Goal: Task Accomplishment & Management: Manage account settings

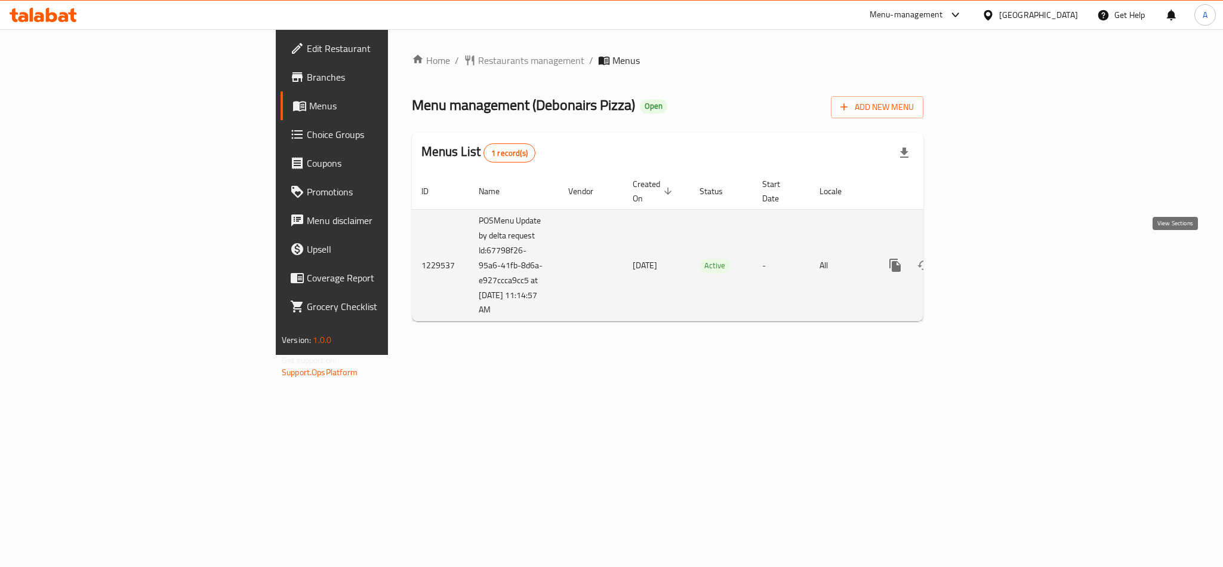
click at [989, 258] on icon "enhanced table" at bounding box center [981, 265] width 14 height 14
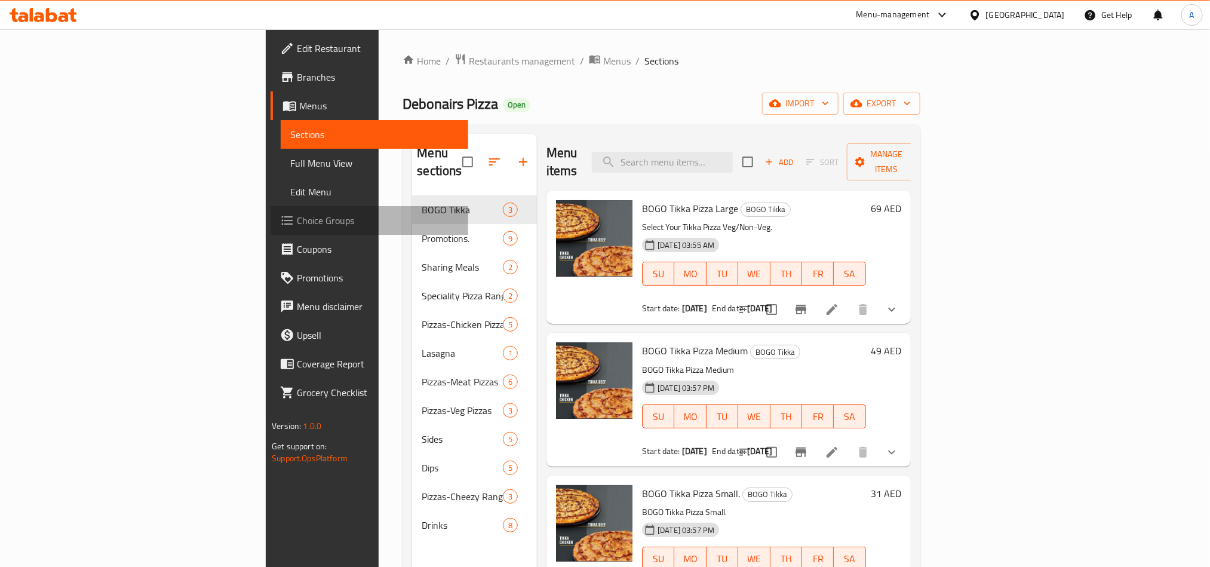
click at [297, 220] on span "Choice Groups" at bounding box center [377, 220] width 161 height 14
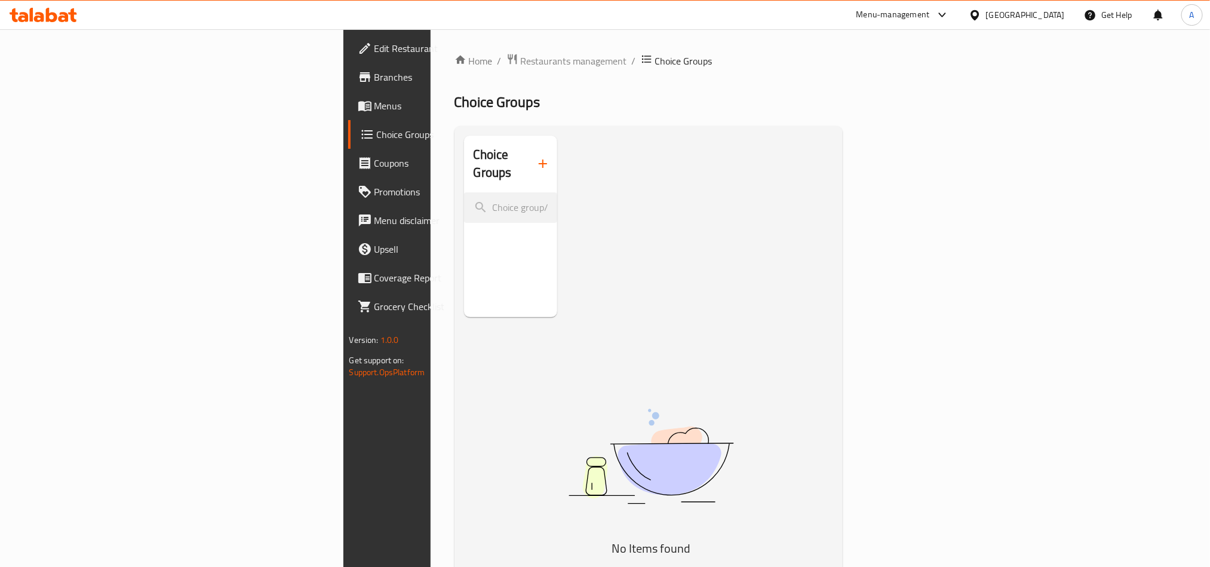
click at [374, 107] on span "Menus" at bounding box center [454, 106] width 161 height 14
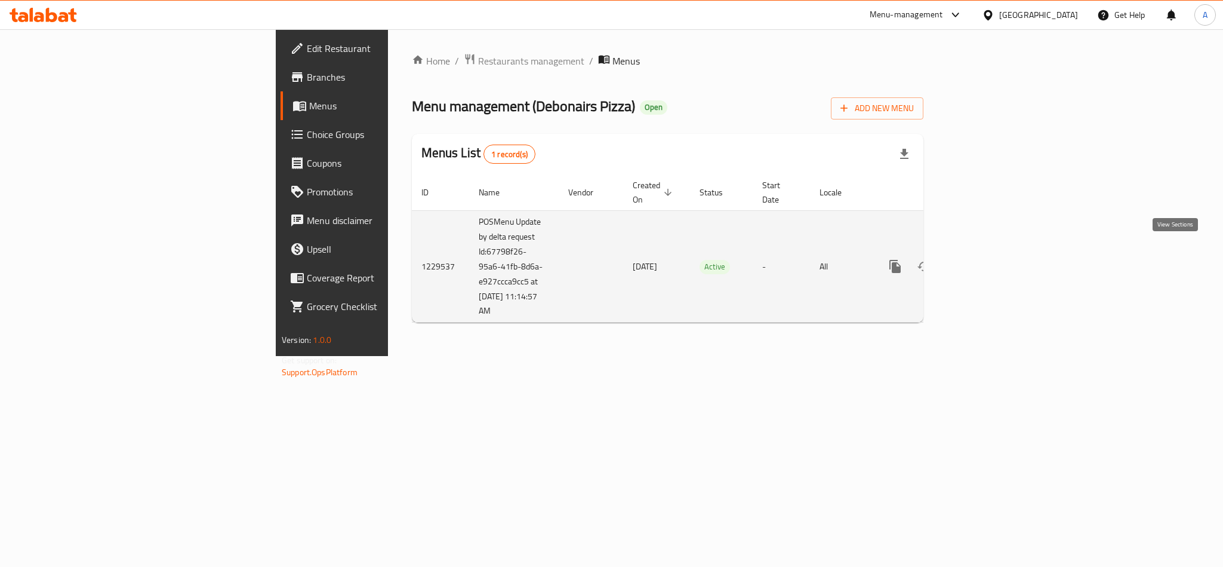
click at [989, 259] on icon "enhanced table" at bounding box center [981, 266] width 14 height 14
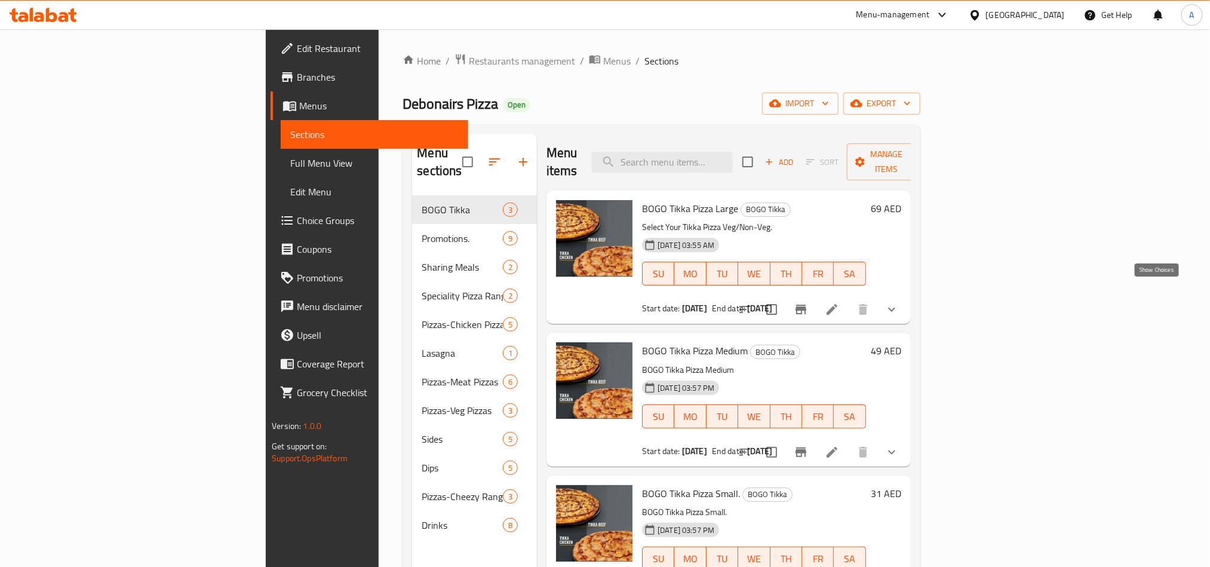
click at [899, 302] on icon "show more" at bounding box center [891, 309] width 14 height 14
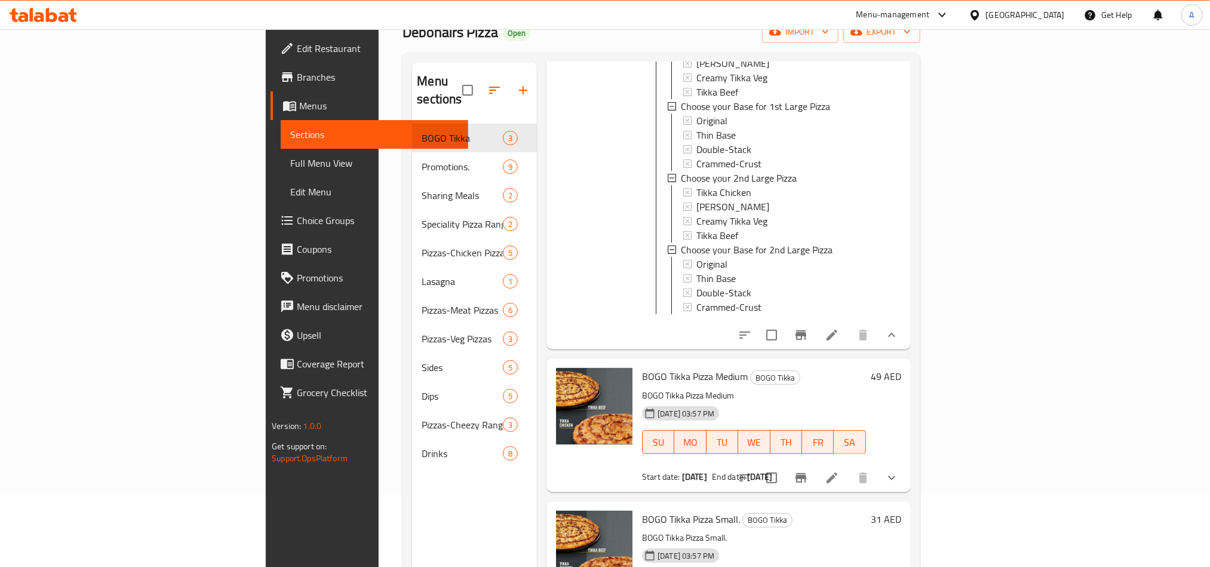
scroll to position [167, 0]
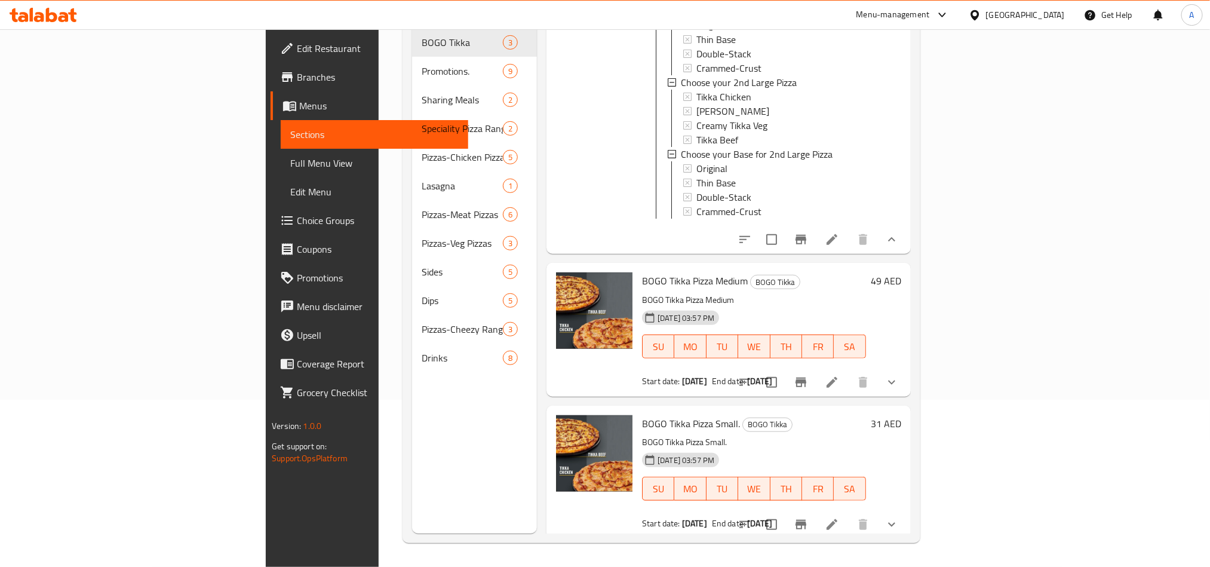
click at [899, 380] on icon "show more" at bounding box center [891, 382] width 14 height 14
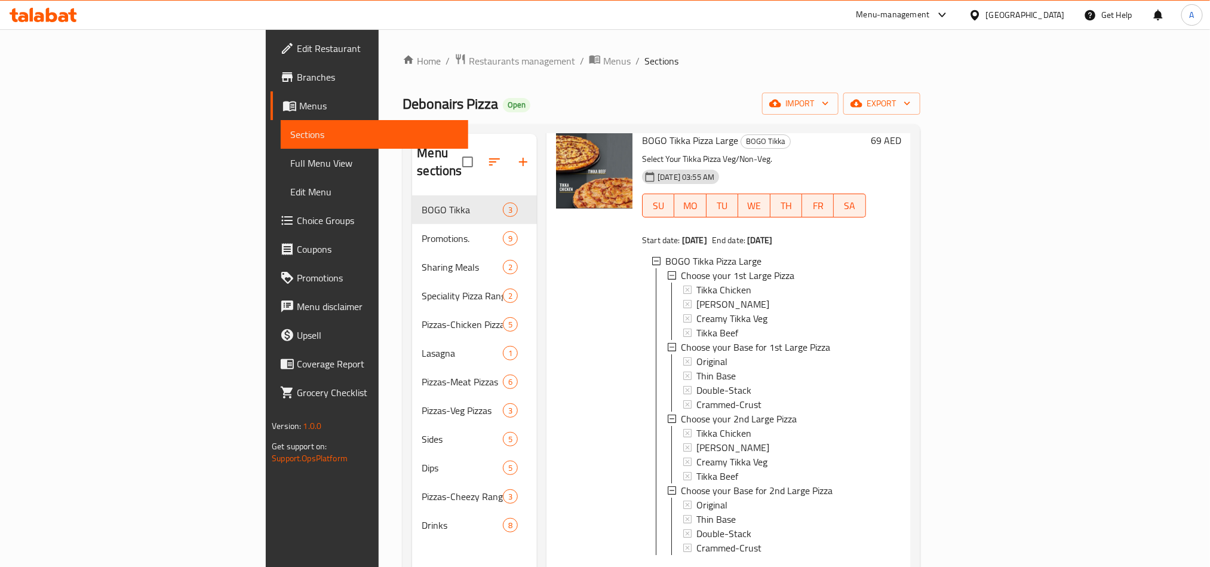
scroll to position [179, 0]
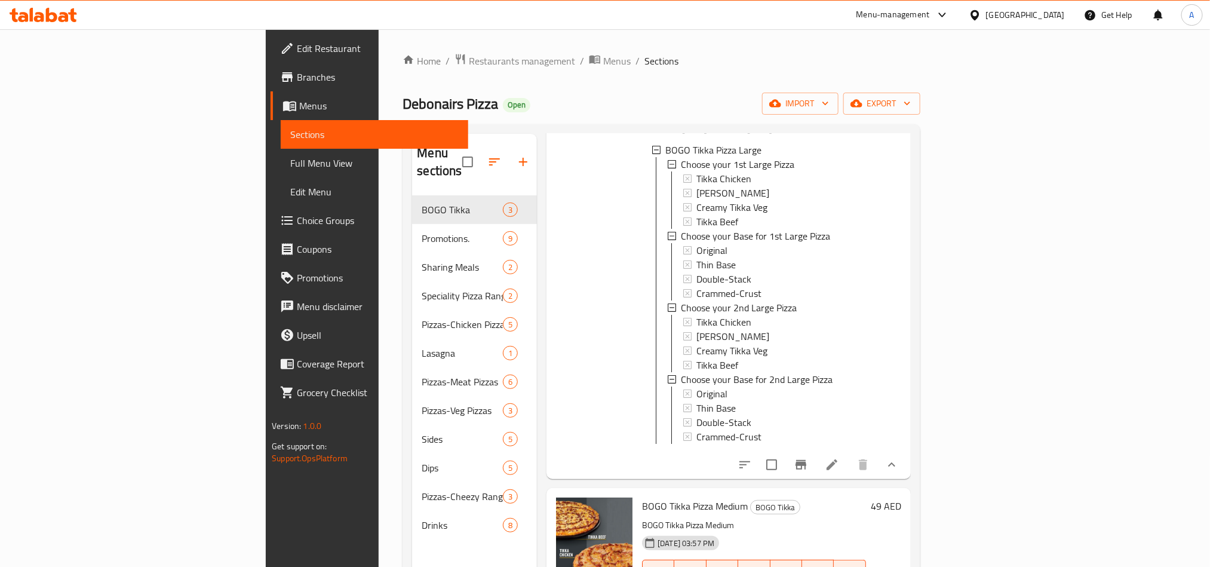
click at [837, 459] on icon at bounding box center [831, 464] width 11 height 11
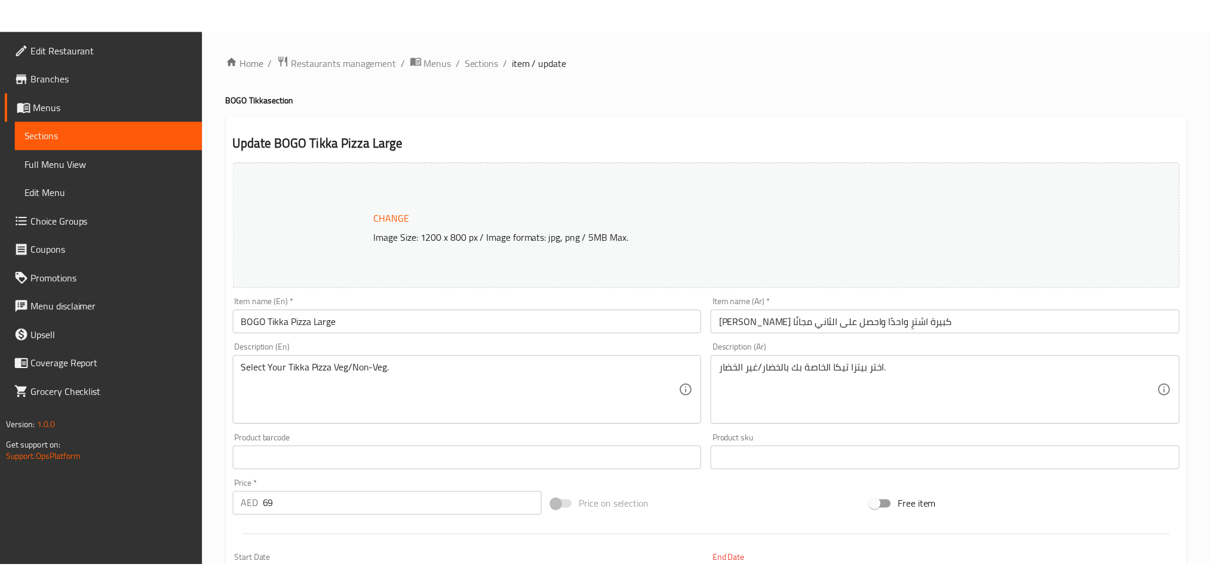
scroll to position [306, 0]
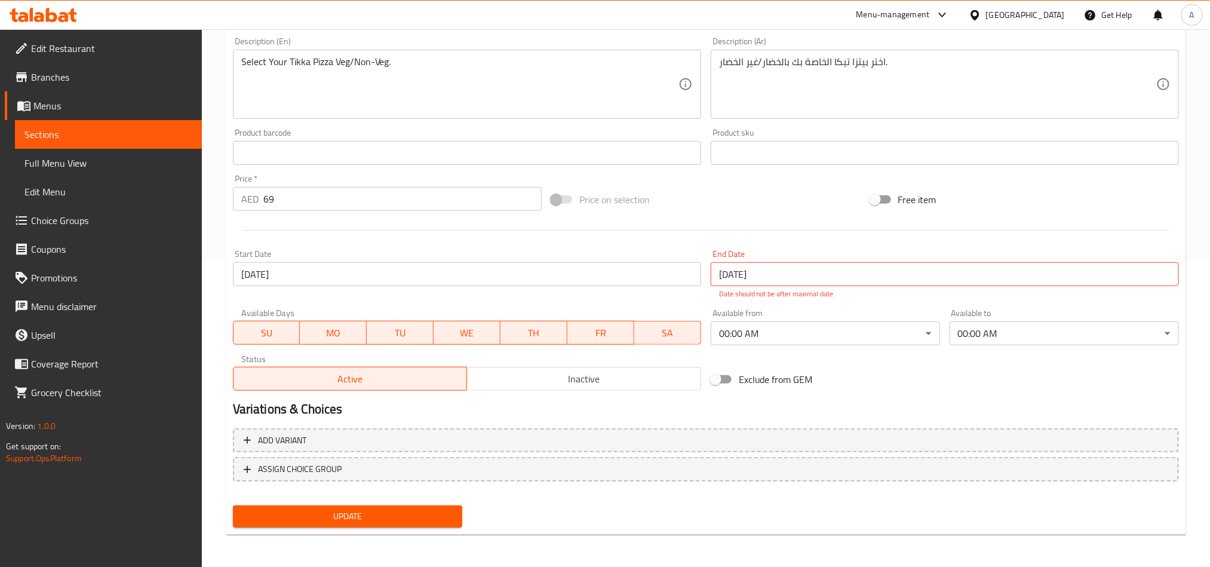
click at [85, 222] on span "Choice Groups" at bounding box center [111, 220] width 161 height 14
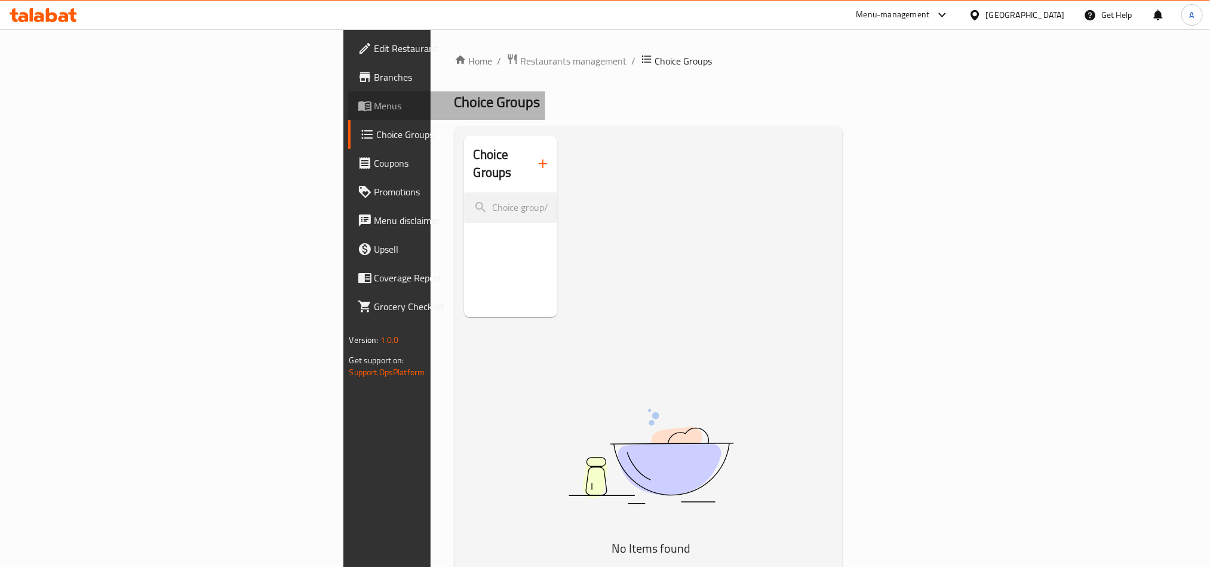
click at [374, 107] on span "Menus" at bounding box center [454, 106] width 161 height 14
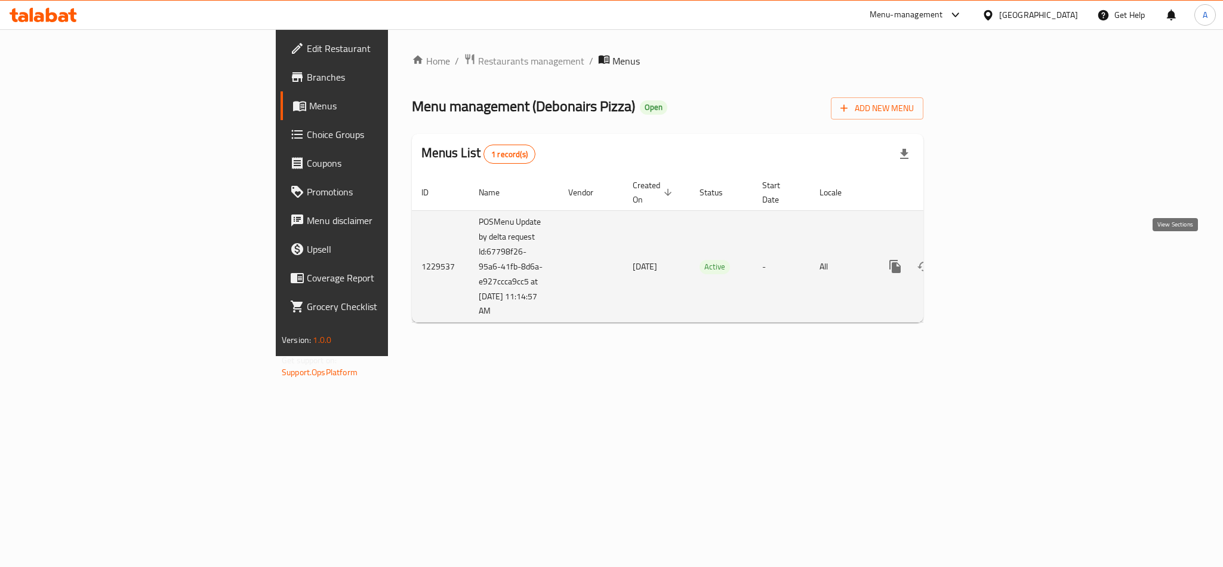
click at [989, 259] on icon "enhanced table" at bounding box center [981, 266] width 14 height 14
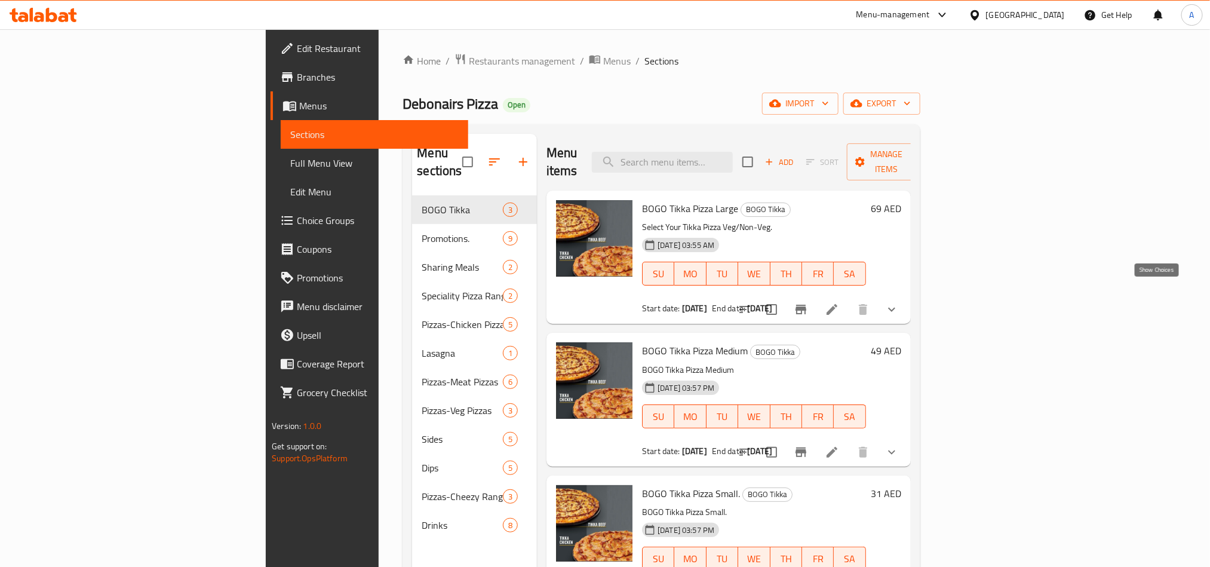
click at [899, 302] on icon "show more" at bounding box center [891, 309] width 14 height 14
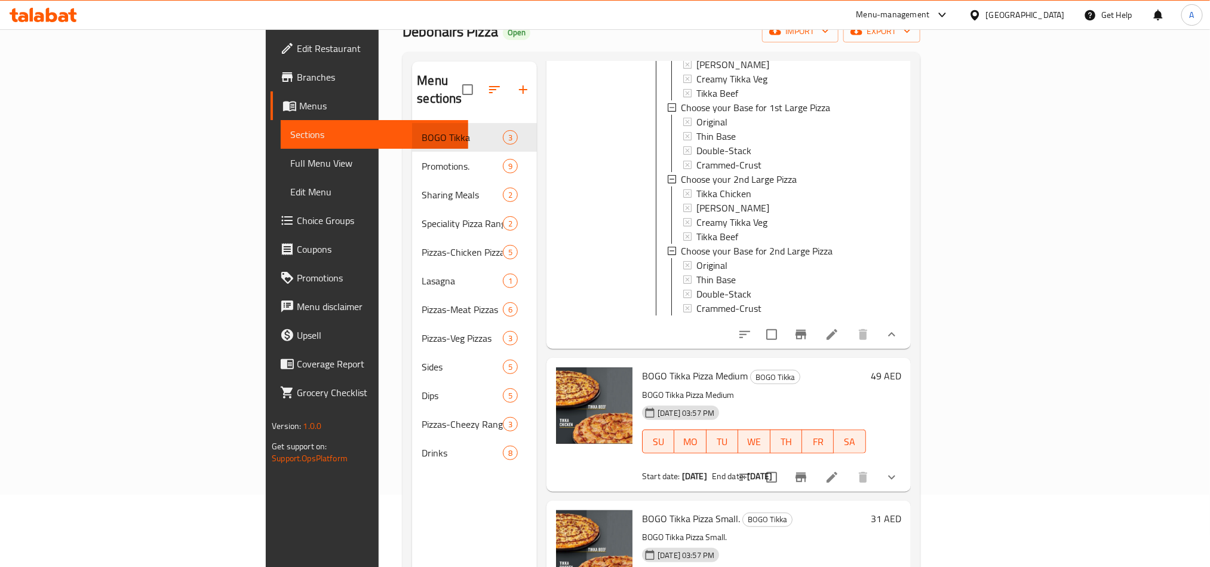
scroll to position [167, 0]
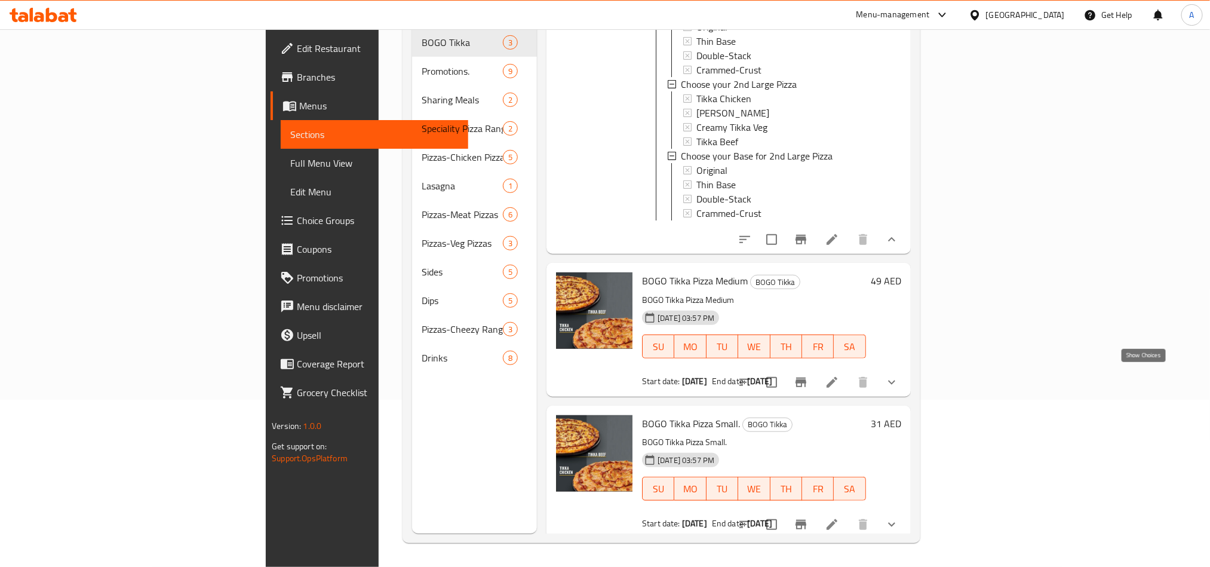
click at [899, 377] on icon "show more" at bounding box center [891, 382] width 14 height 14
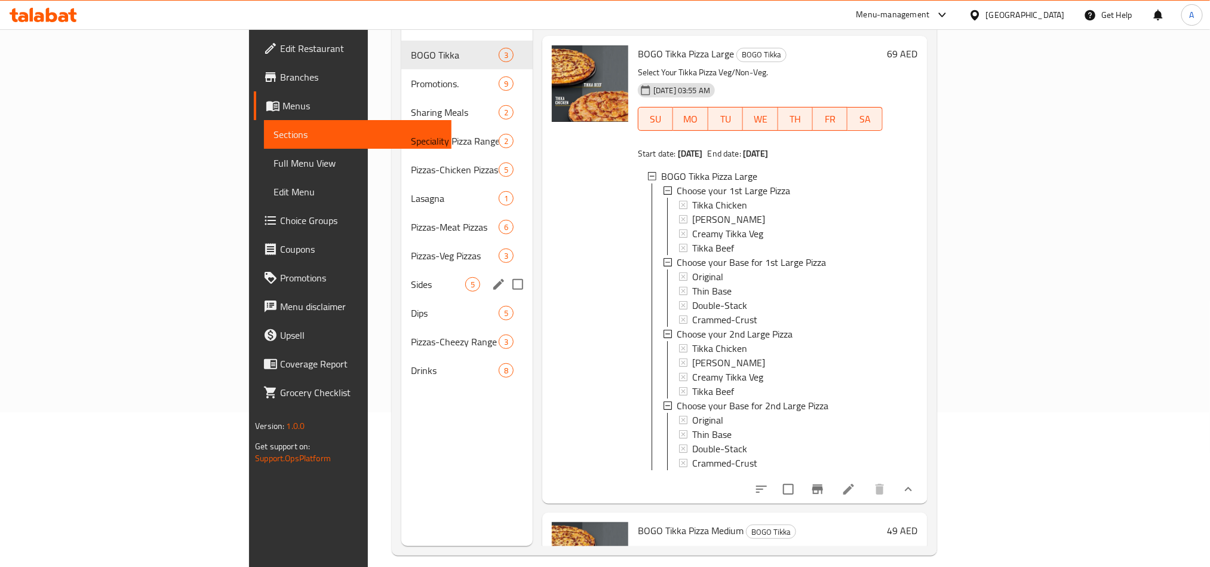
scroll to position [0, 0]
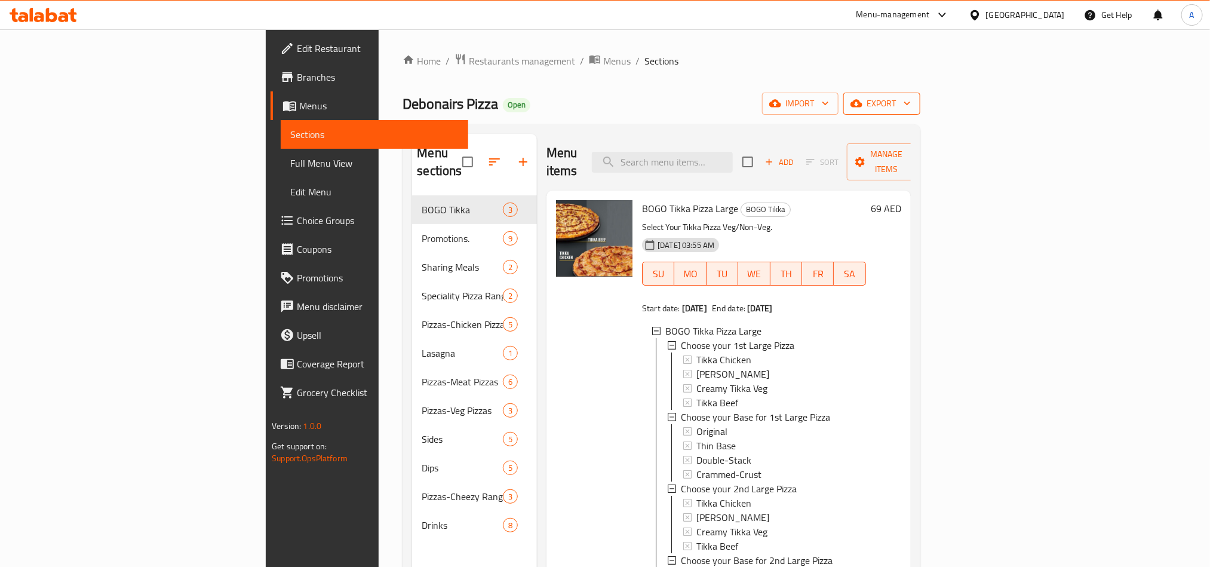
click at [910, 99] on span "export" at bounding box center [882, 103] width 58 height 15
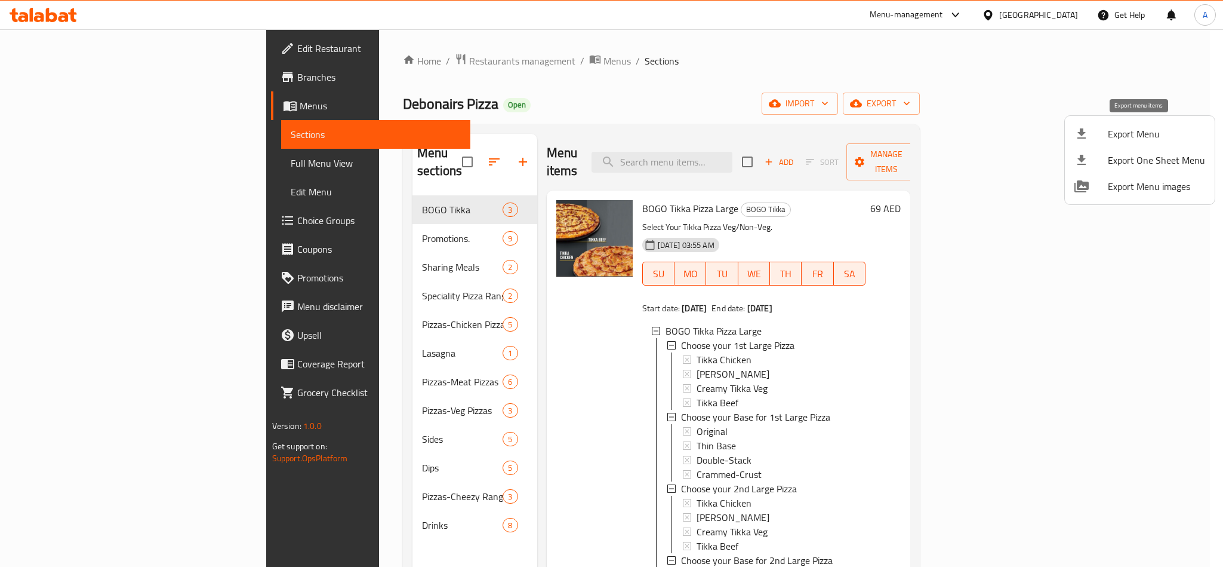
click at [1082, 138] on icon at bounding box center [1082, 133] width 8 height 10
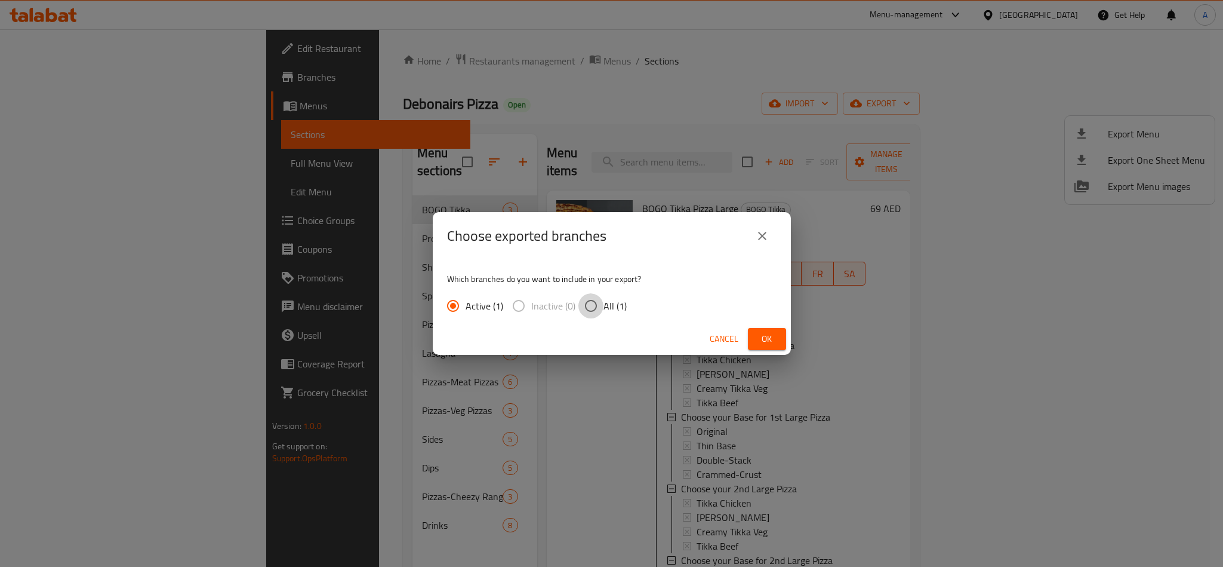
click at [593, 304] on input "All (1)" at bounding box center [591, 305] width 25 height 25
radio input "true"
click at [767, 337] on span "Ok" at bounding box center [767, 338] width 19 height 15
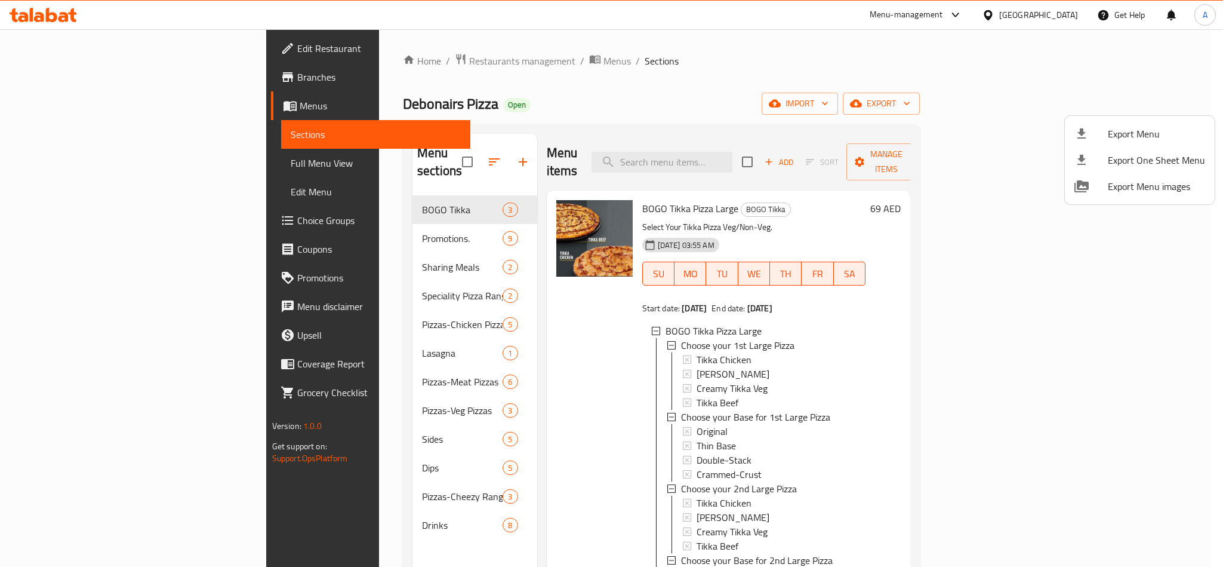
click at [52, 219] on div at bounding box center [611, 283] width 1223 height 567
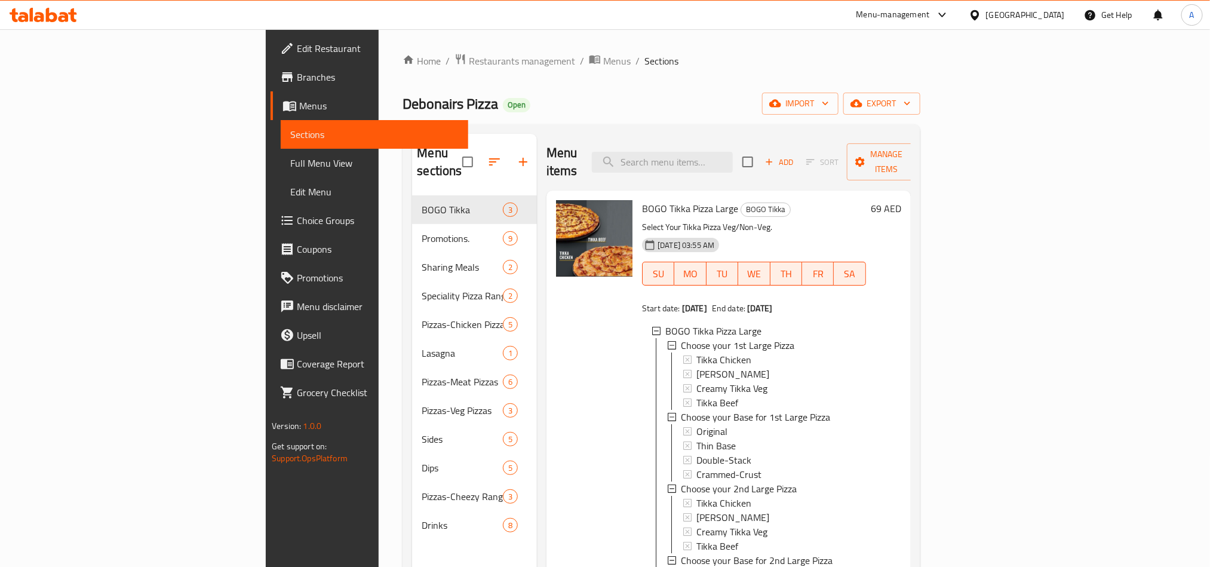
click at [297, 220] on span "Choice Groups" at bounding box center [377, 220] width 161 height 14
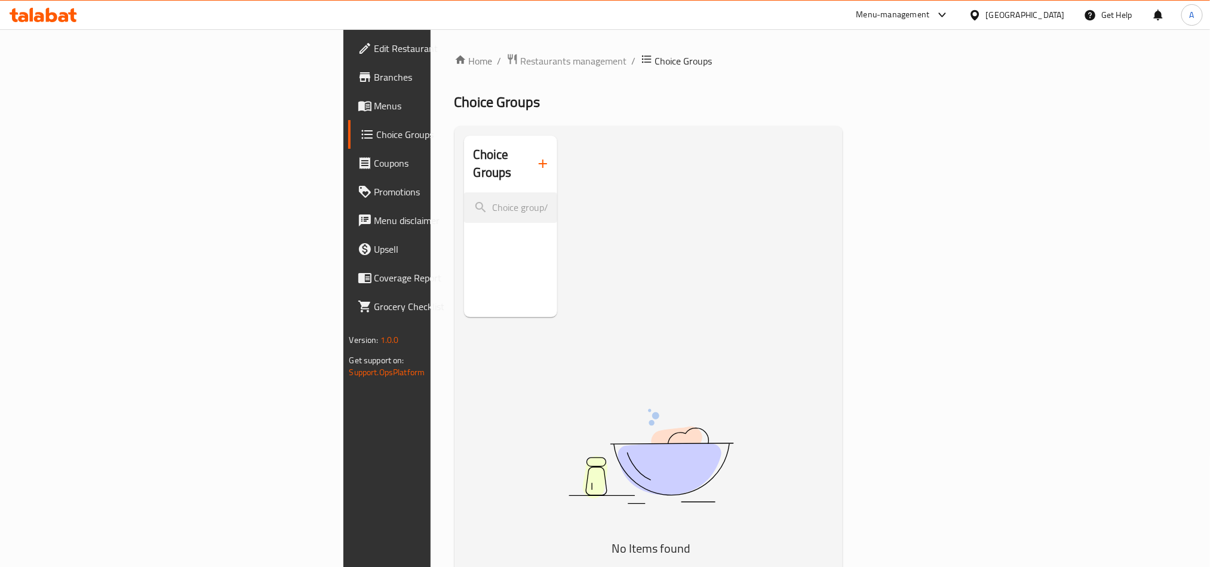
click at [374, 51] on span "Edit Restaurant" at bounding box center [454, 48] width 161 height 14
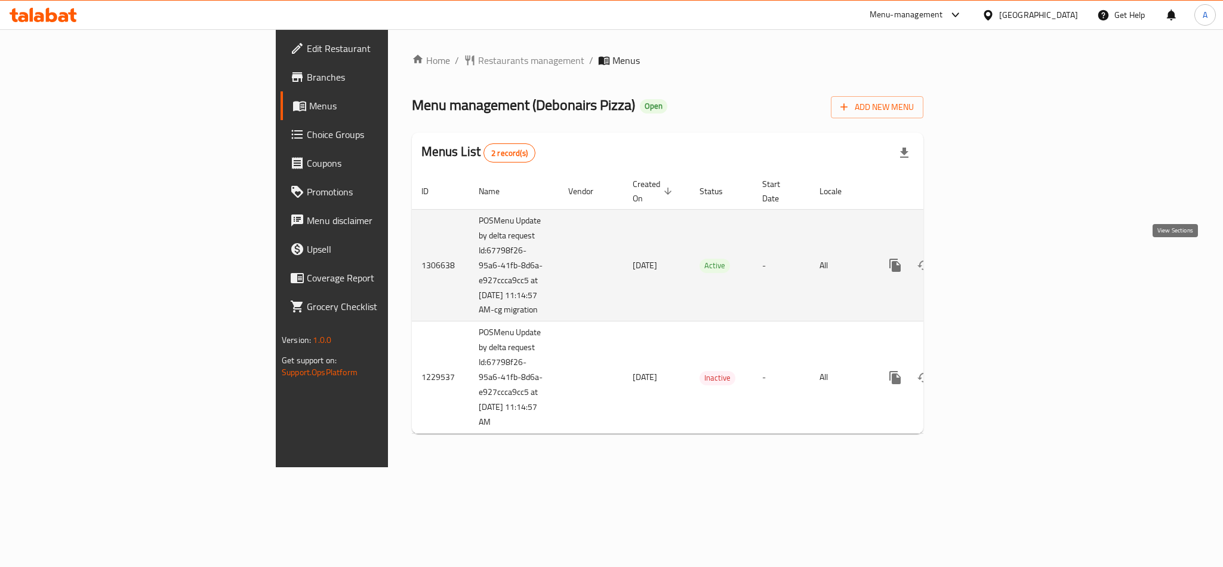
click at [989, 258] on icon "enhanced table" at bounding box center [981, 265] width 14 height 14
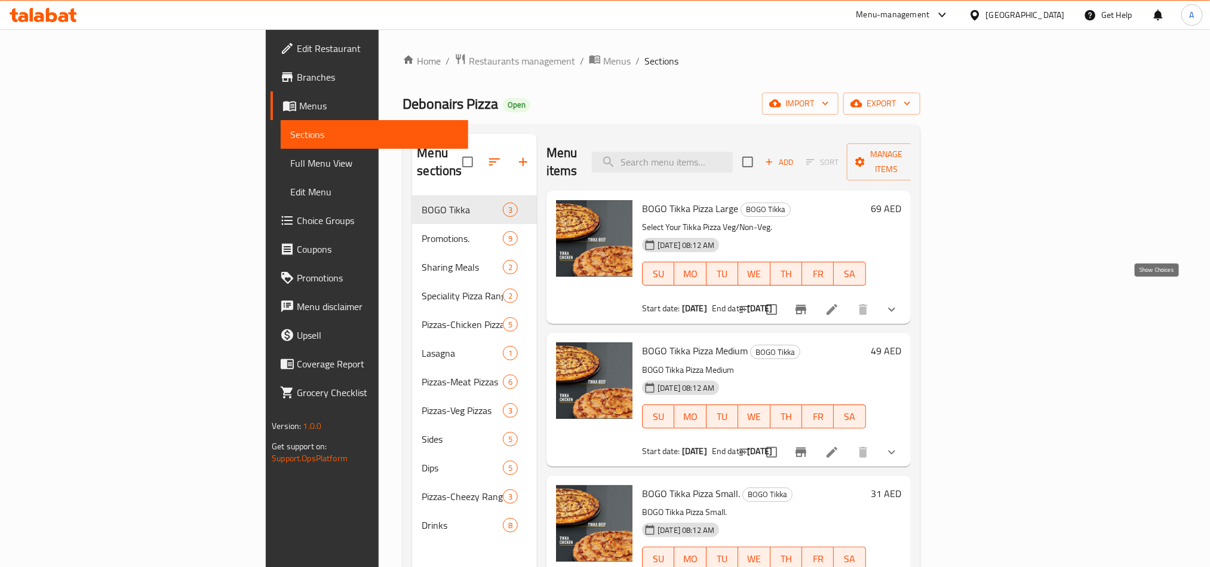
click at [899, 302] on icon "show more" at bounding box center [891, 309] width 14 height 14
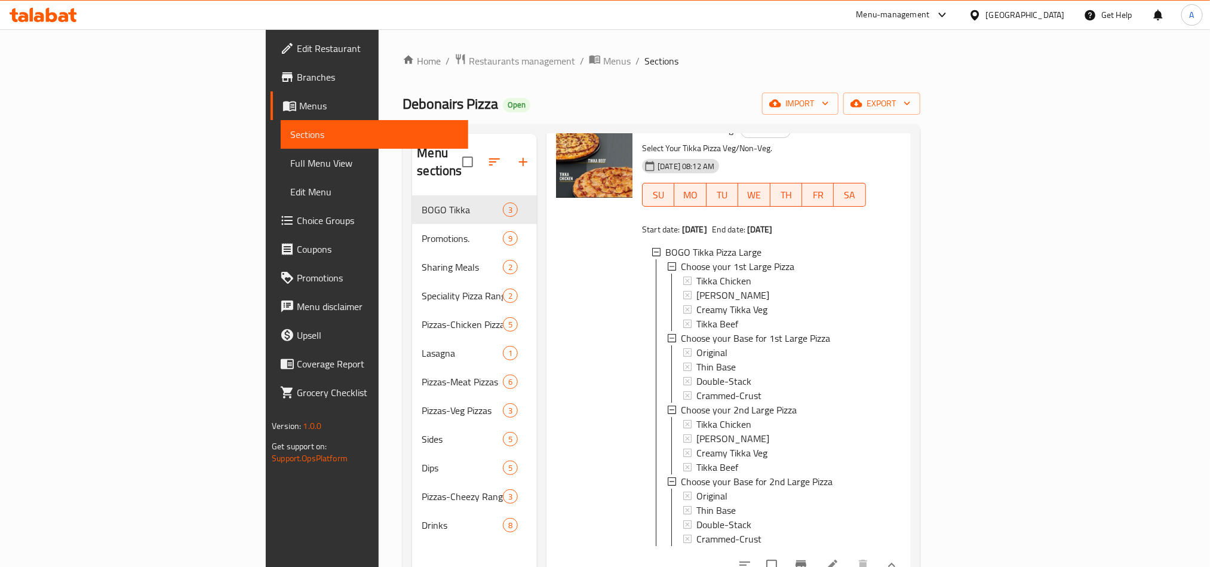
scroll to position [237, 0]
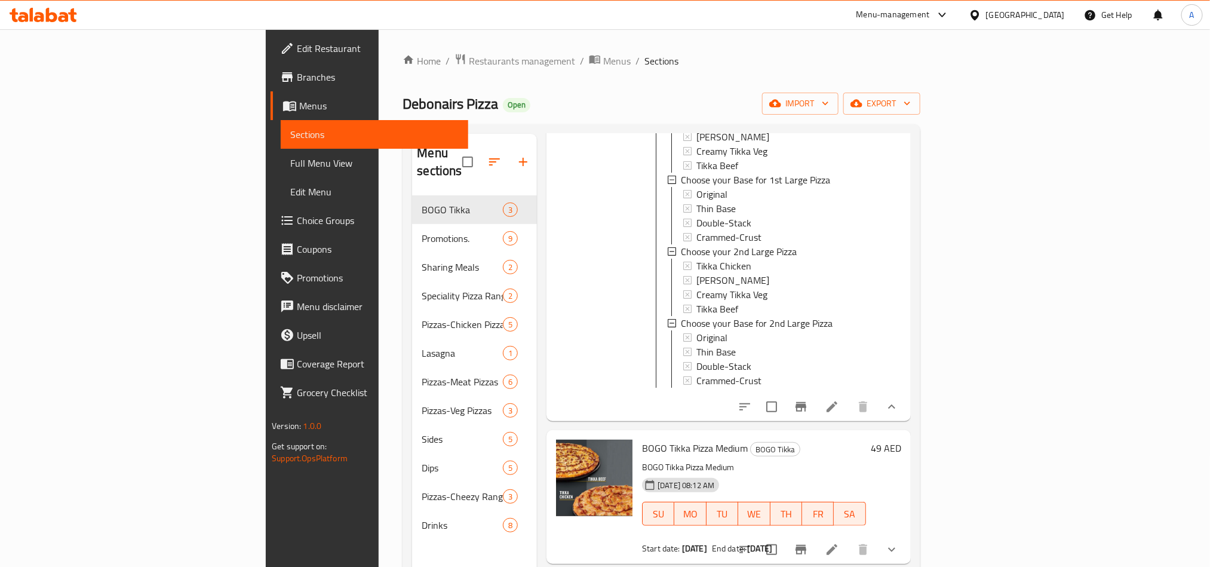
click at [837, 402] on icon at bounding box center [831, 406] width 11 height 11
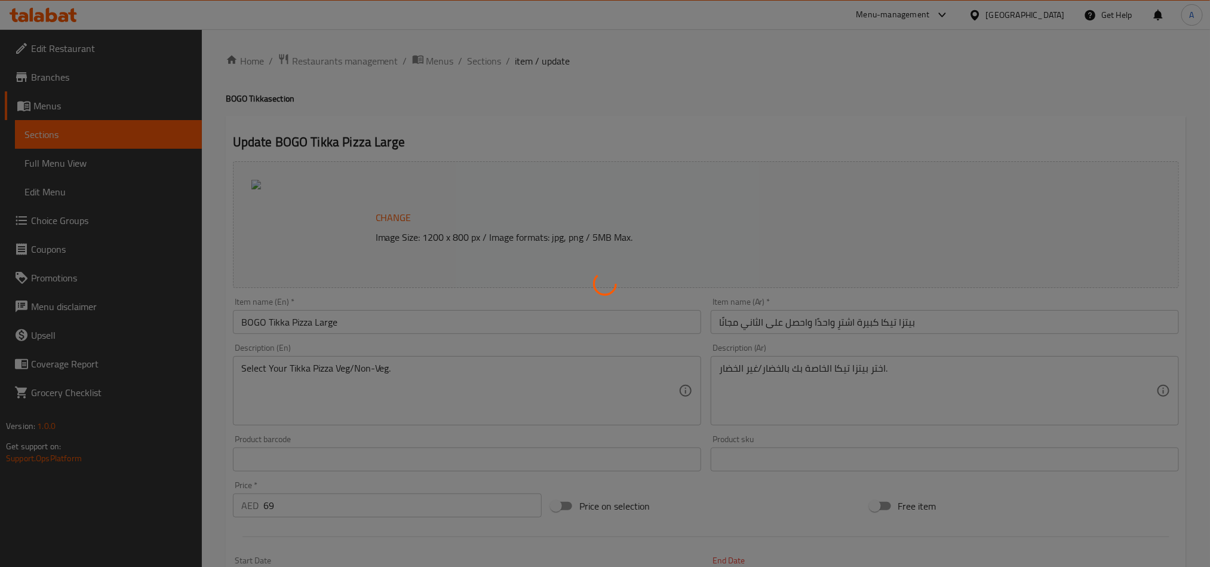
type input "اختر البيتزا الكبيرة الأولى الخاصة بك"
type input "1"
type input "اختر قاعدتك للبيتزا الكبيرة الأولى"
type input "1"
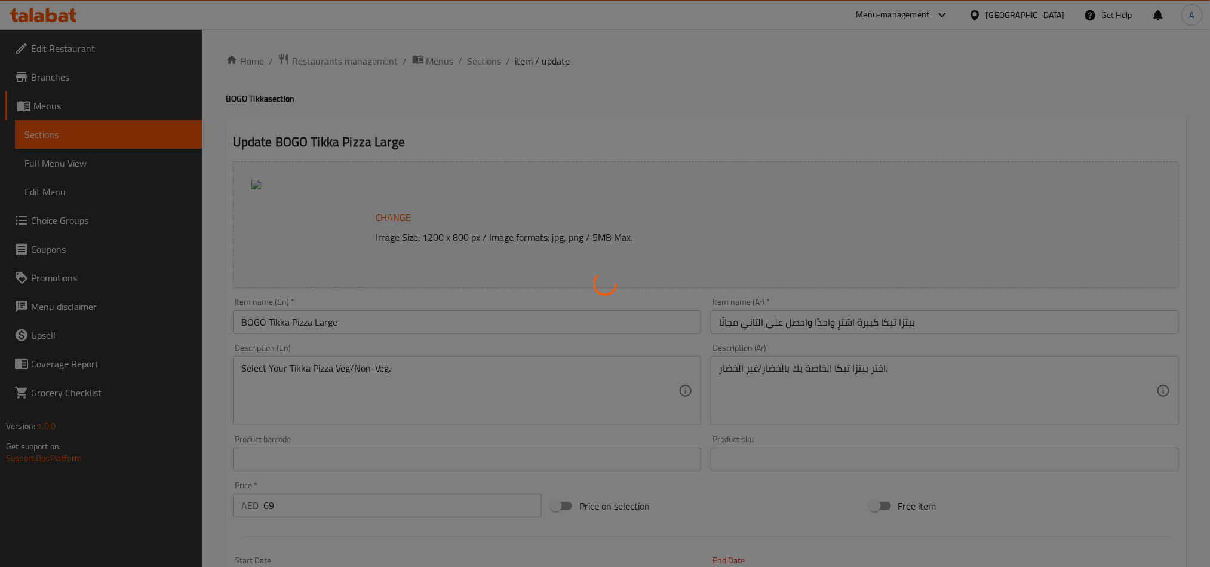
type input "1"
type input "اختر البيتزا الكبيرة الثانية الخاصة بك"
type input "1"
type input "اختر قاعدتك للبيتزا الكبيرة الثانية"
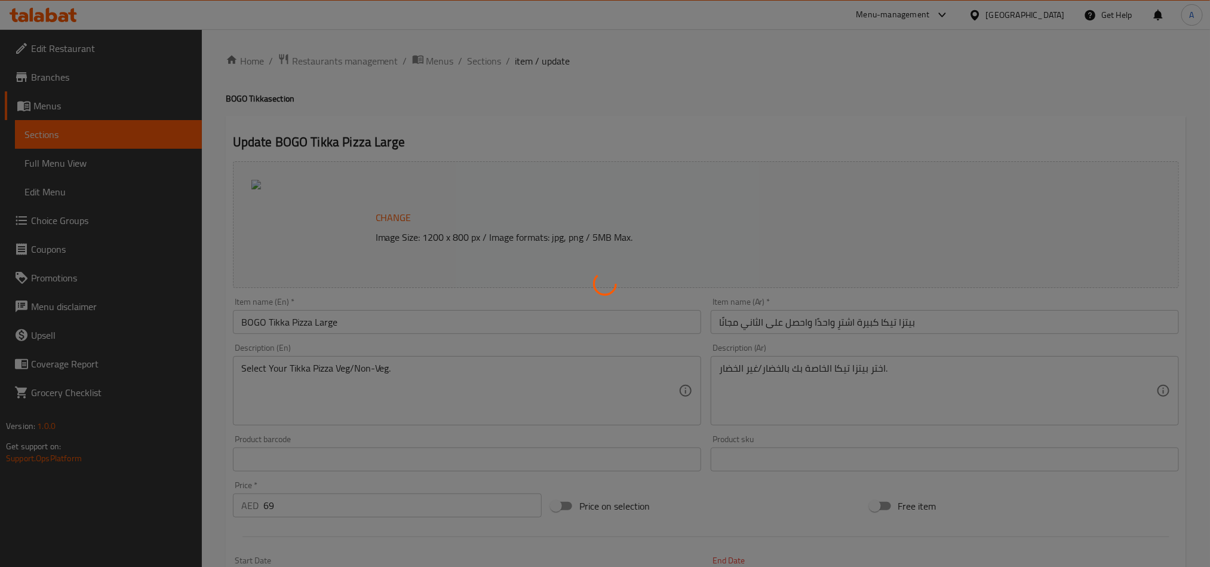
type input "1"
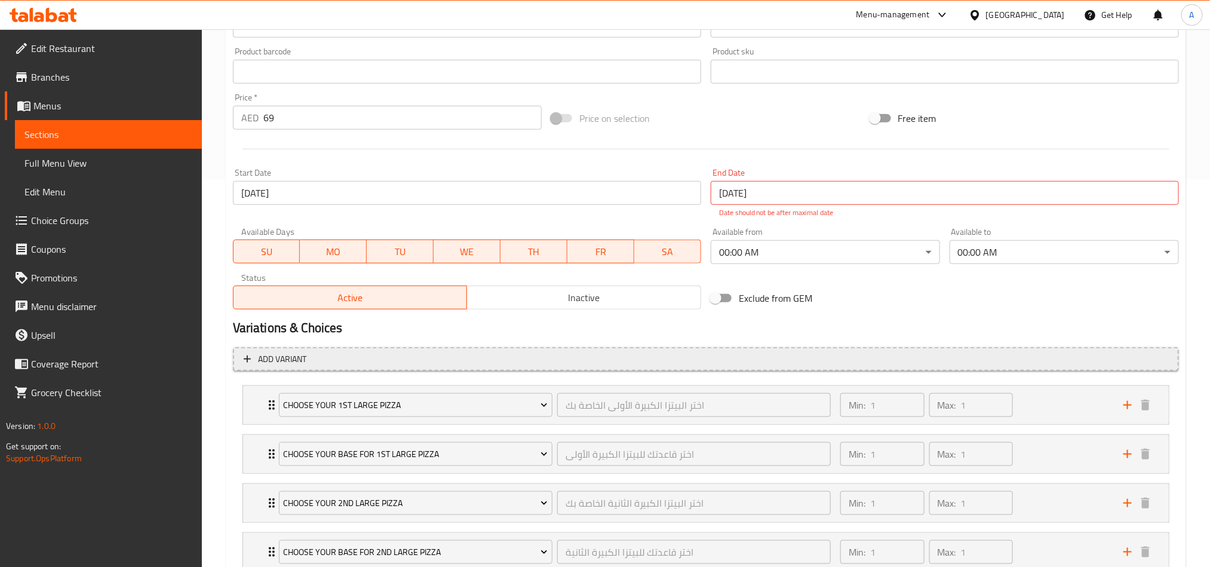
scroll to position [477, 0]
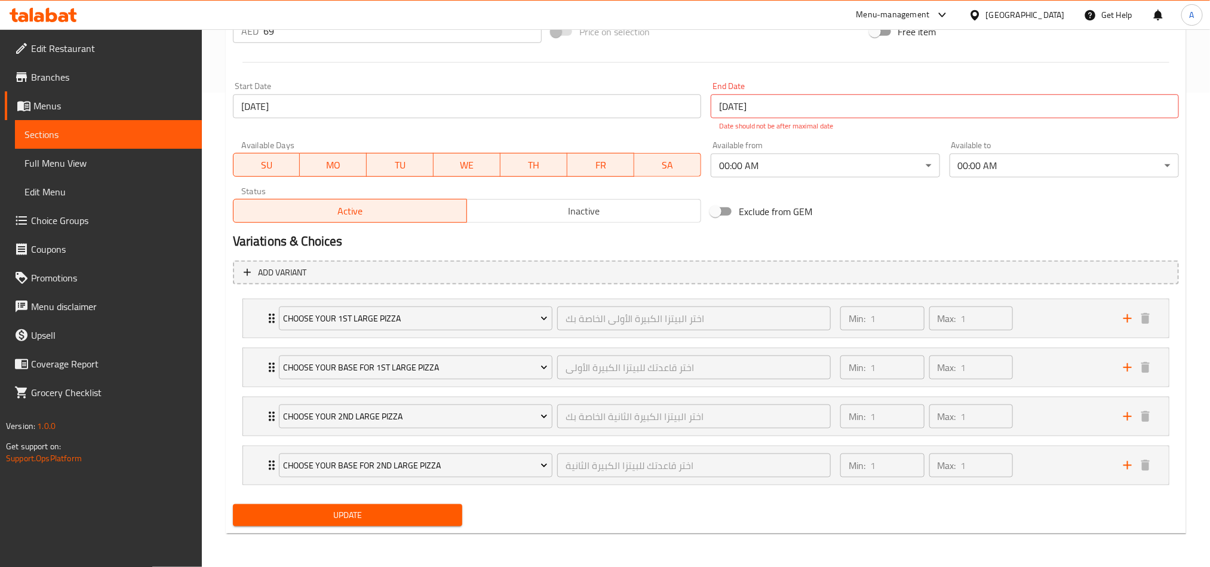
click at [45, 22] on div at bounding box center [43, 15] width 67 height 14
